Goal: Task Accomplishment & Management: Manage account settings

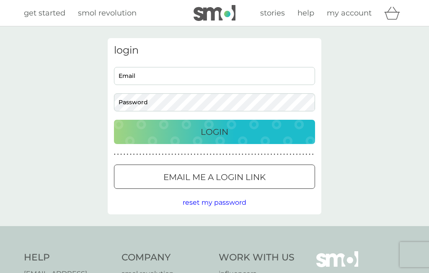
click at [194, 78] on input "Email" at bounding box center [214, 76] width 201 height 18
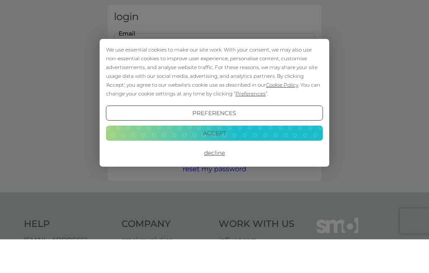
type input "Brendawilson72@hotmail.com"
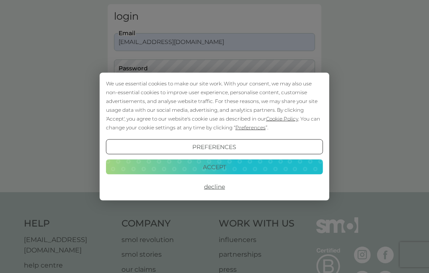
click at [219, 187] on button "Decline" at bounding box center [214, 186] width 217 height 15
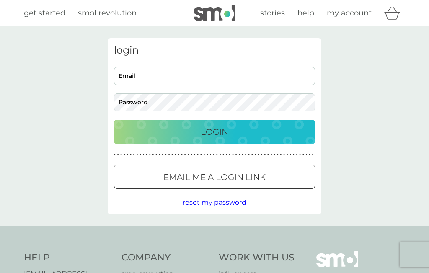
click at [224, 72] on input "Email" at bounding box center [214, 76] width 201 height 18
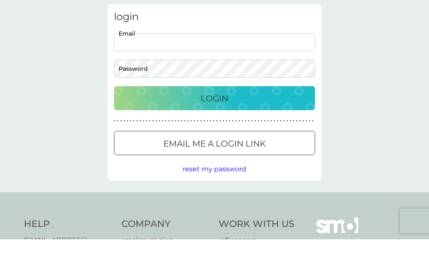
type input "brendawilson72@hotmail.com"
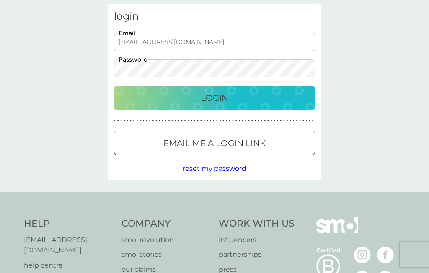
click at [205, 98] on p "Login" at bounding box center [215, 97] width 28 height 13
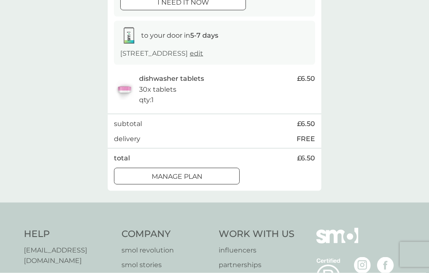
scroll to position [122, 0]
click at [190, 185] on button "Manage plan" at bounding box center [177, 176] width 126 height 17
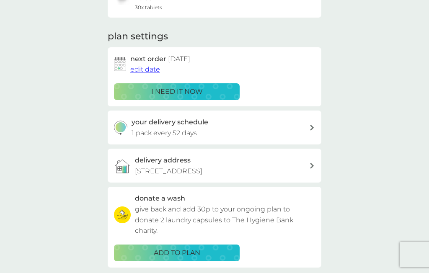
scroll to position [86, 0]
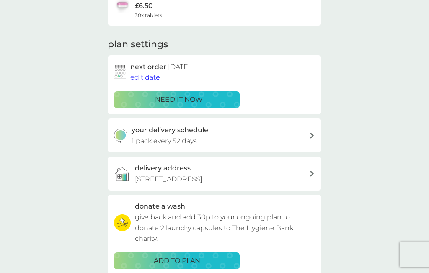
click at [295, 129] on div "your delivery schedule 1 pack every 52 days" at bounding box center [220, 135] width 178 height 21
select select "49"
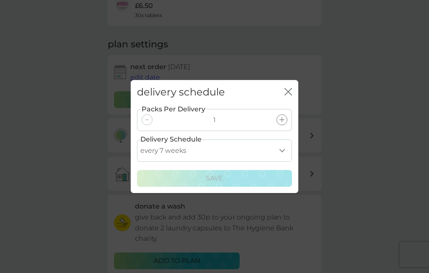
click at [285, 95] on icon "close" at bounding box center [286, 91] width 3 height 7
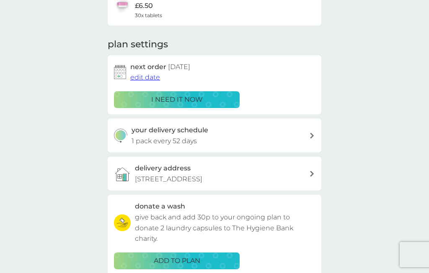
click at [148, 76] on span "edit date" at bounding box center [145, 77] width 30 height 8
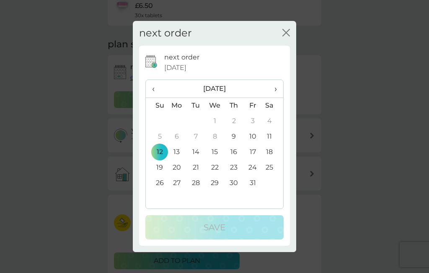
click at [271, 90] on span "›" at bounding box center [272, 89] width 8 height 18
click at [162, 199] on td "30" at bounding box center [156, 198] width 21 height 15
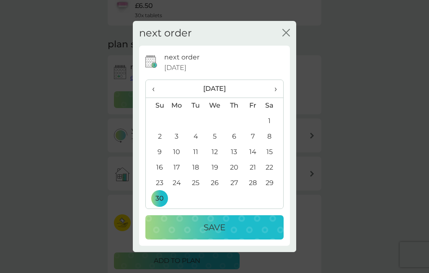
click at [227, 225] on div "Save" at bounding box center [214, 227] width 121 height 13
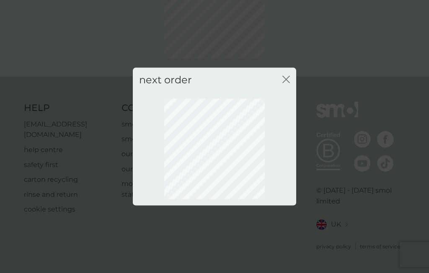
scroll to position [77, 0]
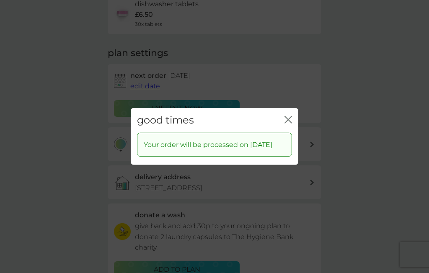
click at [287, 116] on icon "close" at bounding box center [286, 119] width 3 height 7
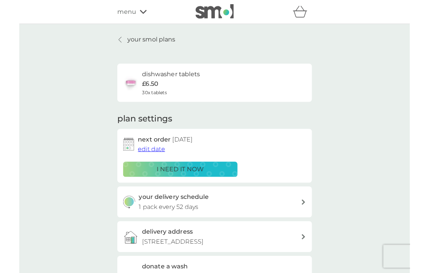
scroll to position [27, 0]
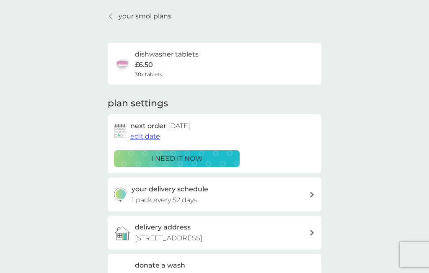
click at [113, 15] on div at bounding box center [111, 16] width 6 height 7
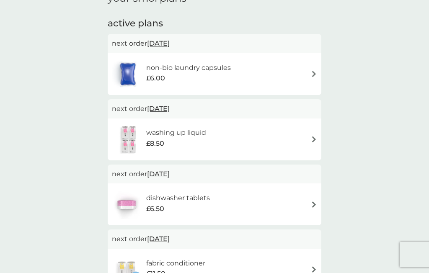
scroll to position [132, 0]
click at [300, 132] on div "washing up liquid £8.50" at bounding box center [214, 139] width 205 height 29
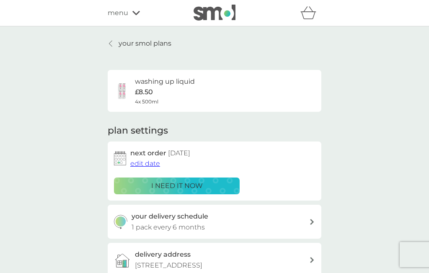
click at [189, 183] on p "i need it now" at bounding box center [177, 185] width 52 height 11
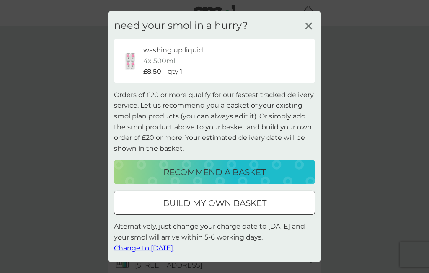
click at [234, 180] on button "recommend a basket" at bounding box center [214, 172] width 201 height 24
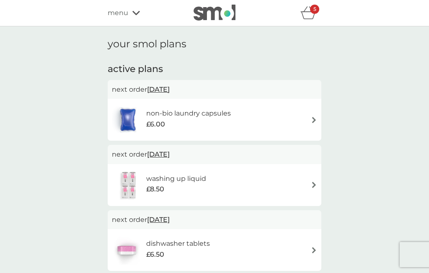
click at [132, 10] on div "menu" at bounding box center [143, 13] width 71 height 11
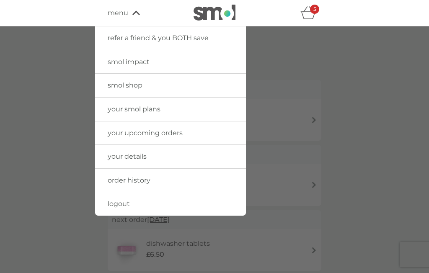
click at [135, 82] on span "smol shop" at bounding box center [125, 85] width 35 height 8
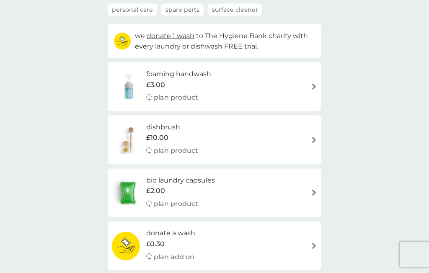
scroll to position [73, 0]
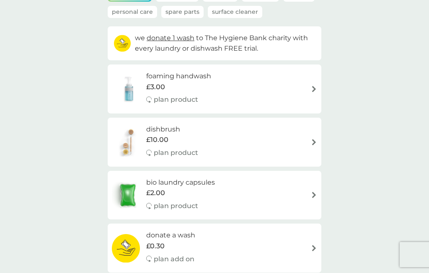
click at [286, 87] on div "foaming handwash £3.00 plan product" at bounding box center [214, 89] width 205 height 36
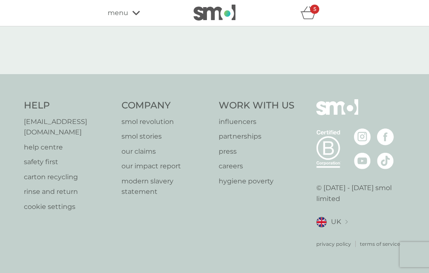
select select "119"
